Goal: Entertainment & Leisure: Consume media (video, audio)

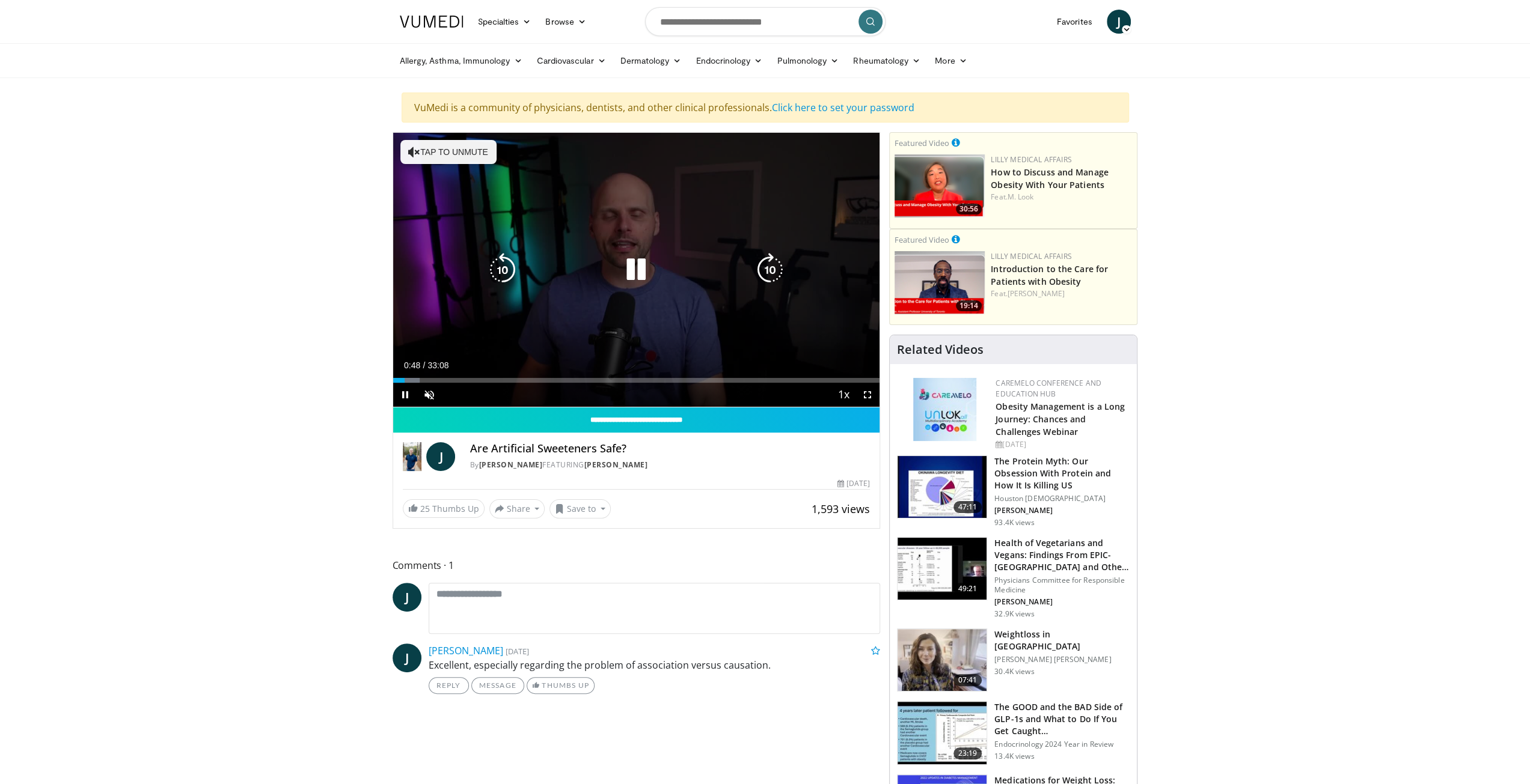
click at [432, 147] on button "Tap to unmute" at bounding box center [448, 152] width 96 height 24
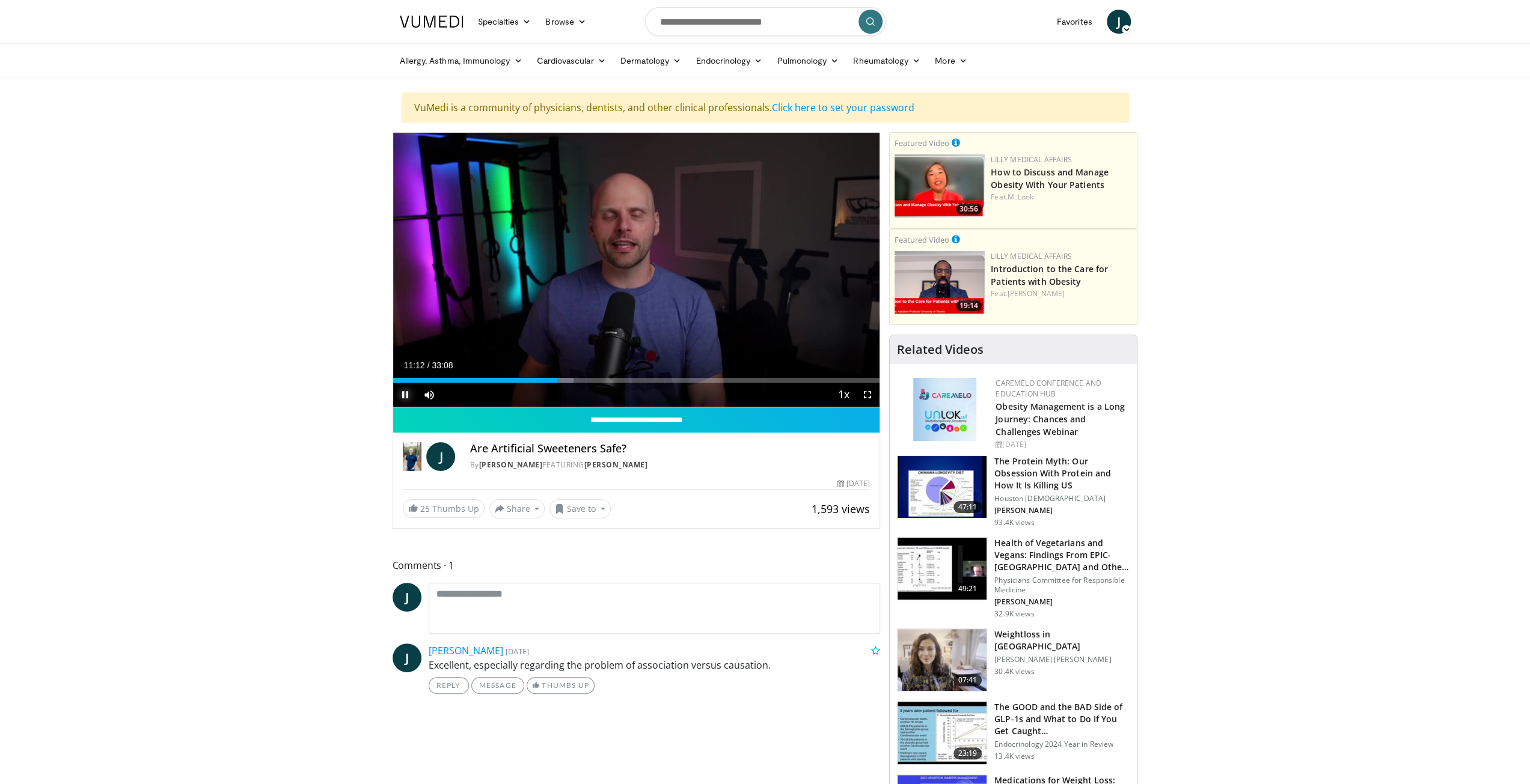
click at [405, 394] on span "Video Player" at bounding box center [405, 394] width 24 height 24
